Goal: Check status

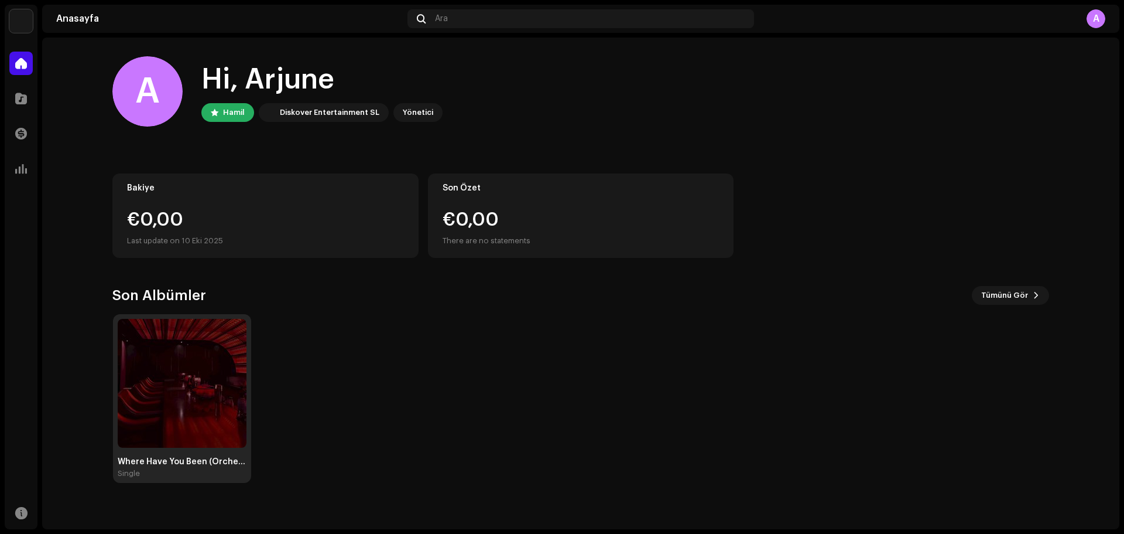
click at [130, 346] on img at bounding box center [182, 383] width 129 height 129
click at [152, 361] on img at bounding box center [181, 383] width 129 height 129
click at [18, 97] on span at bounding box center [21, 98] width 12 height 9
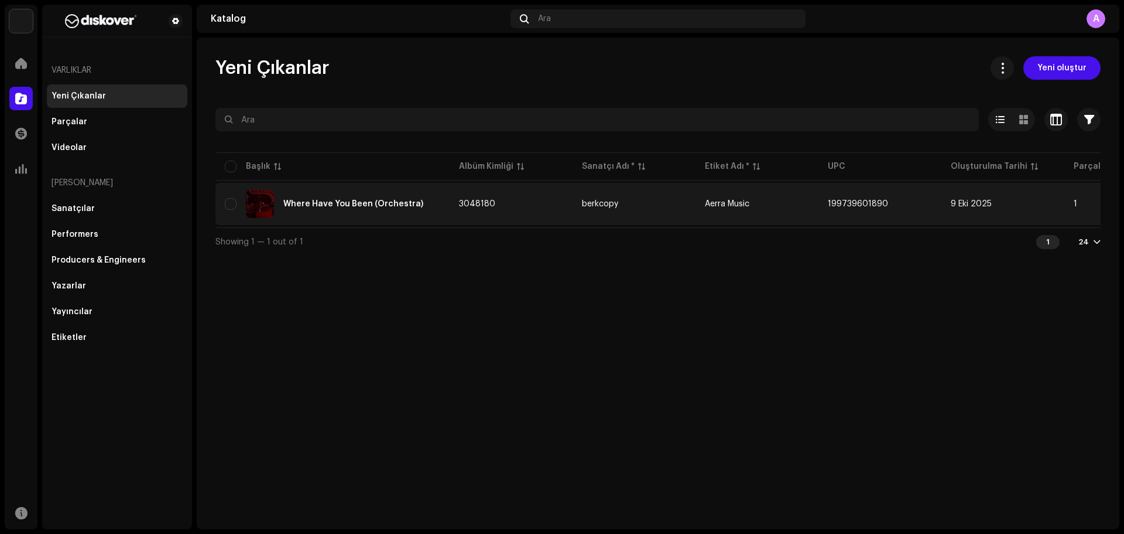
click at [327, 190] on div "Where Have You Been (Orchestra)" at bounding box center [333, 204] width 216 height 28
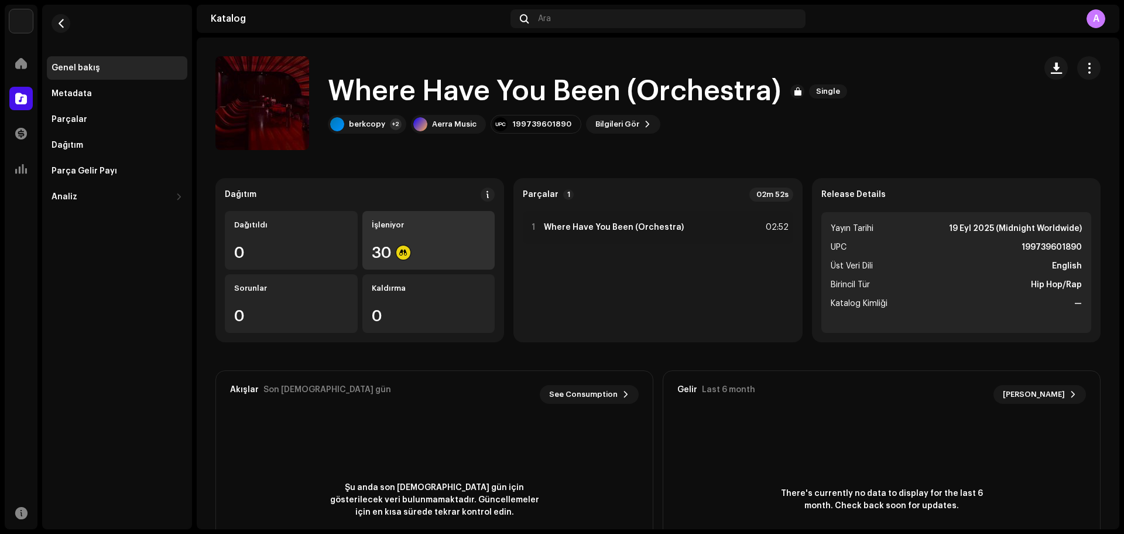
click at [452, 240] on div "İşleniyor 30" at bounding box center [429, 240] width 133 height 59
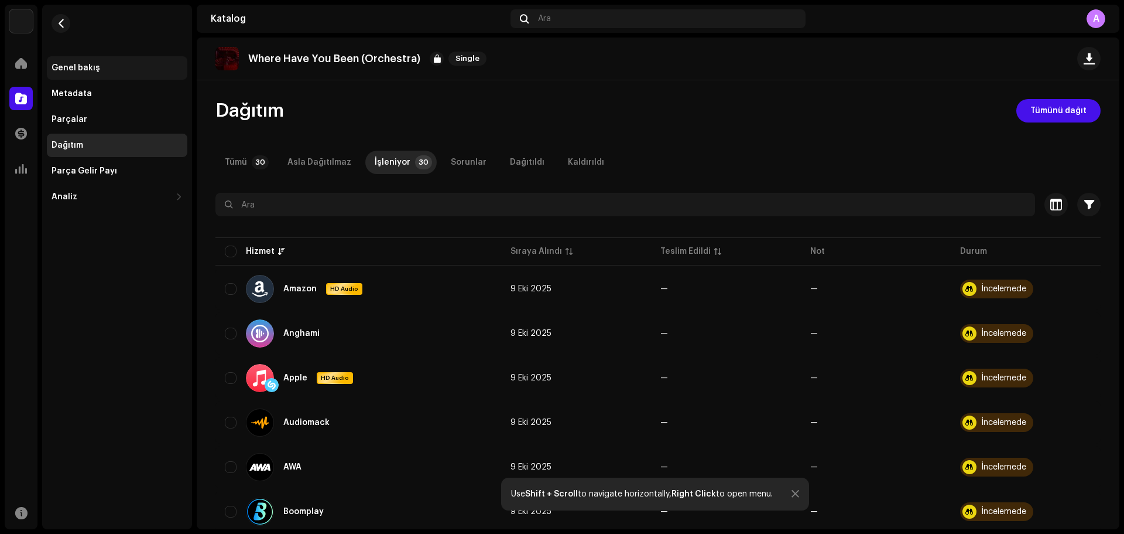
click at [87, 70] on div "Genel bakış" at bounding box center [76, 67] width 49 height 9
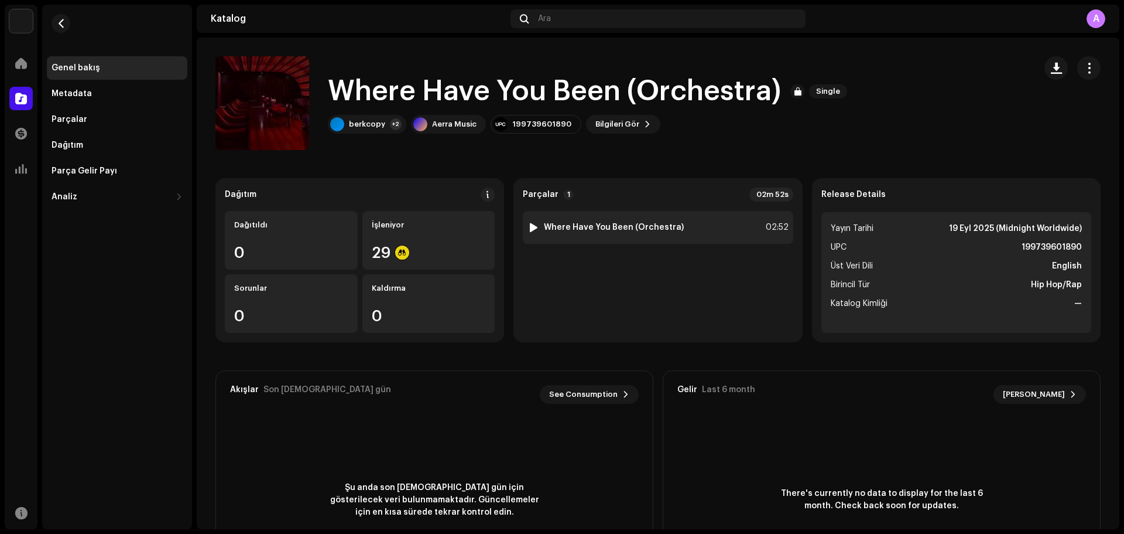
click at [685, 234] on div "1 Where Have You Been (Orchestra) 02:52" at bounding box center [658, 227] width 270 height 33
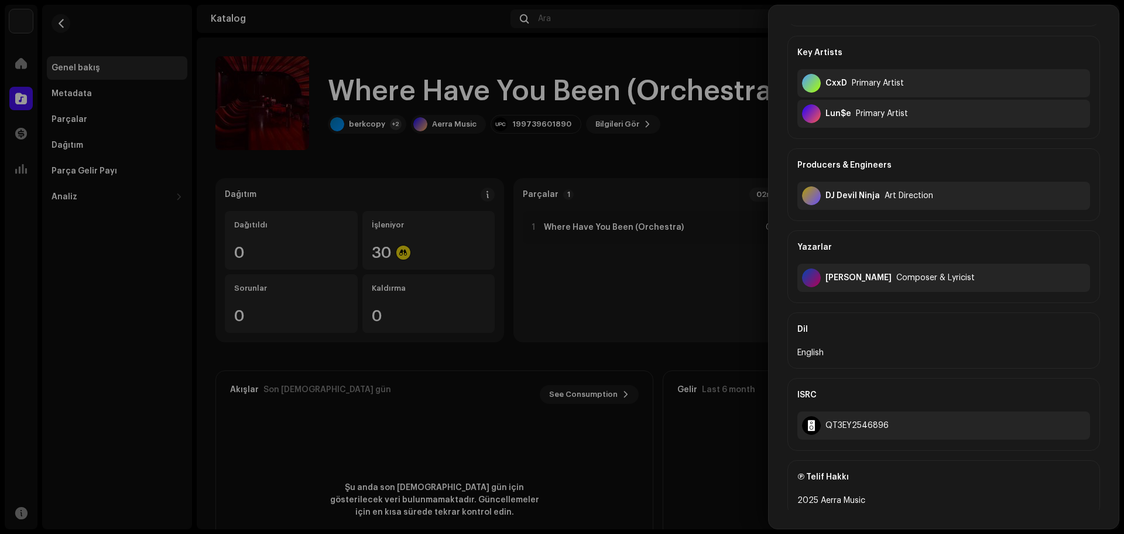
scroll to position [337, 0]
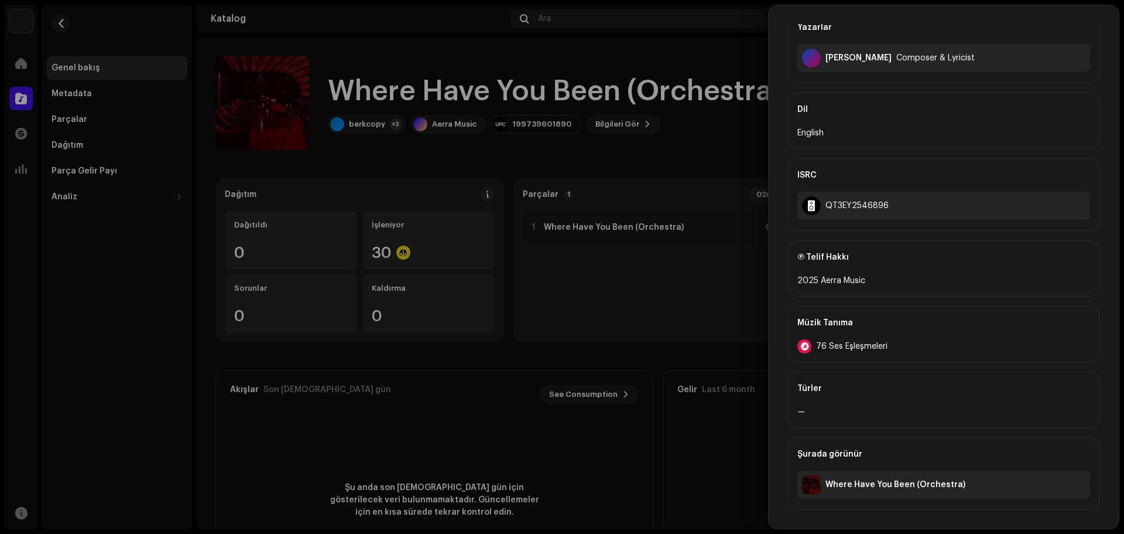
click at [835, 352] on div "76 Ses Eşleşmeleri" at bounding box center [944, 346] width 293 height 14
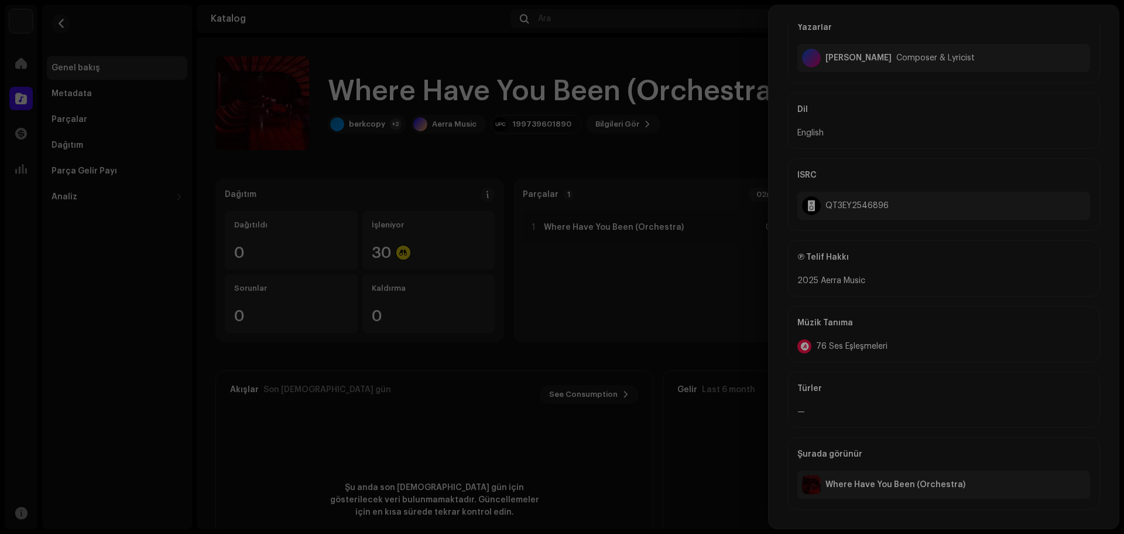
click at [247, 266] on div "Audio Recognition by Remix/Sample 24 Cover Şarkısı 52 All results require revie…" at bounding box center [562, 267] width 1124 height 534
